Goal: Check status

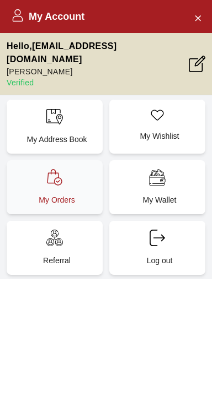
click at [45, 175] on div "My Orders" at bounding box center [55, 187] width 96 height 54
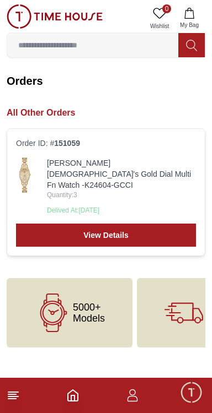
click at [26, 174] on img at bounding box center [25, 175] width 18 height 35
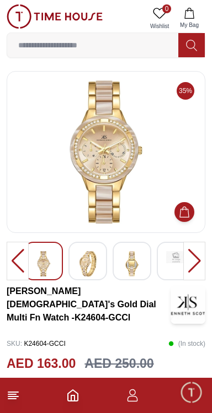
click at [81, 165] on img at bounding box center [106, 151] width 180 height 143
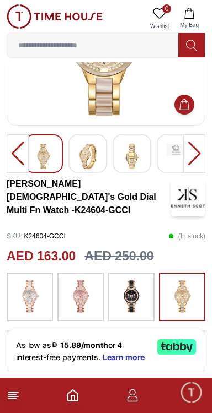
scroll to position [112, 0]
